Goal: Check status: Check status

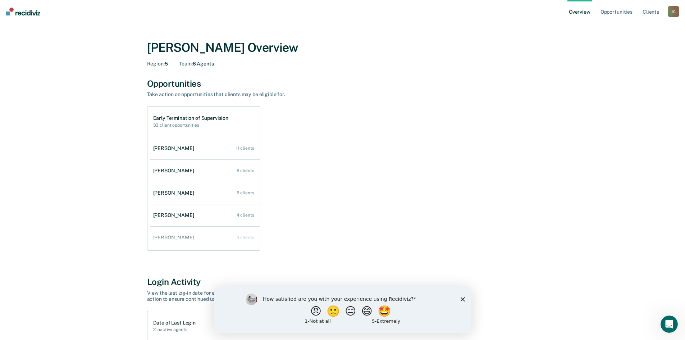
click at [164, 215] on div "[PERSON_NAME]" at bounding box center [175, 215] width 44 height 6
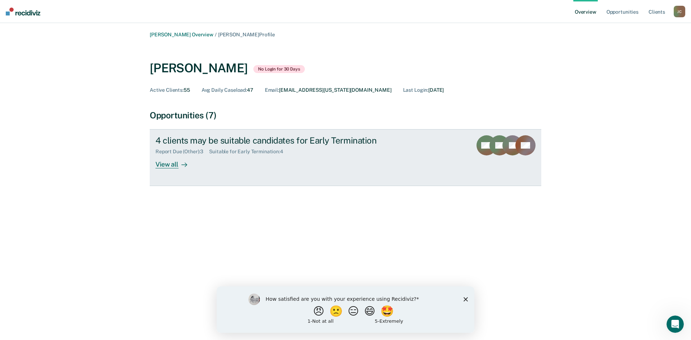
click at [171, 164] on div "View all" at bounding box center [175, 162] width 40 height 14
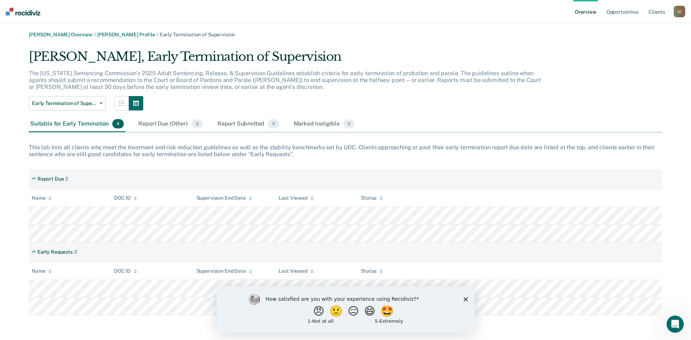
click at [465, 299] on icon "Close survey" at bounding box center [465, 299] width 4 height 4
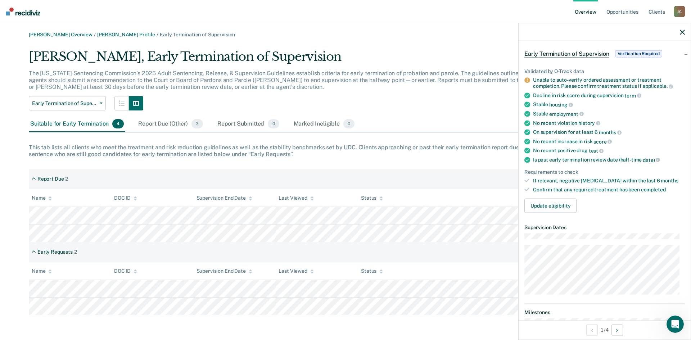
scroll to position [36, 0]
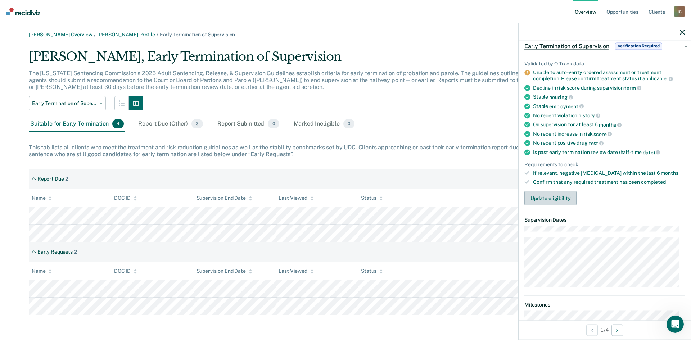
click at [550, 196] on button "Update eligibility" at bounding box center [550, 198] width 52 height 14
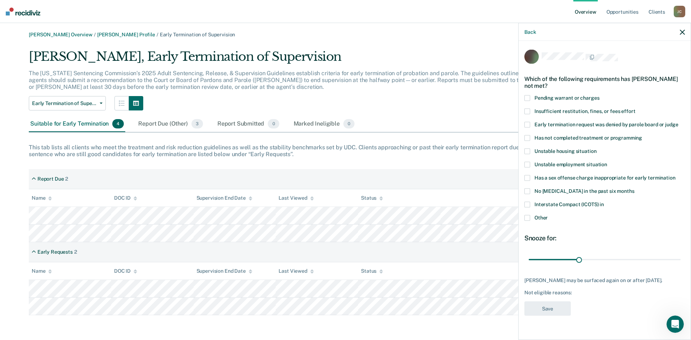
scroll to position [0, 0]
click at [526, 138] on span at bounding box center [527, 139] width 6 height 6
click at [642, 136] on input "Has not completed treatment or programming" at bounding box center [642, 136] width 0 height 0
click at [565, 308] on button "Save" at bounding box center [547, 309] width 46 height 15
